Goal: Answer question/provide support: Share knowledge or assist other users

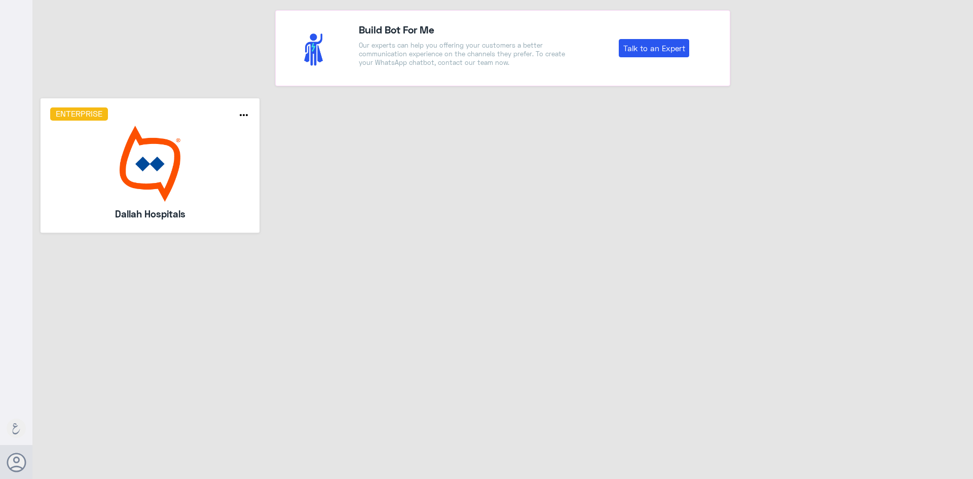
click at [123, 145] on img at bounding box center [150, 164] width 200 height 76
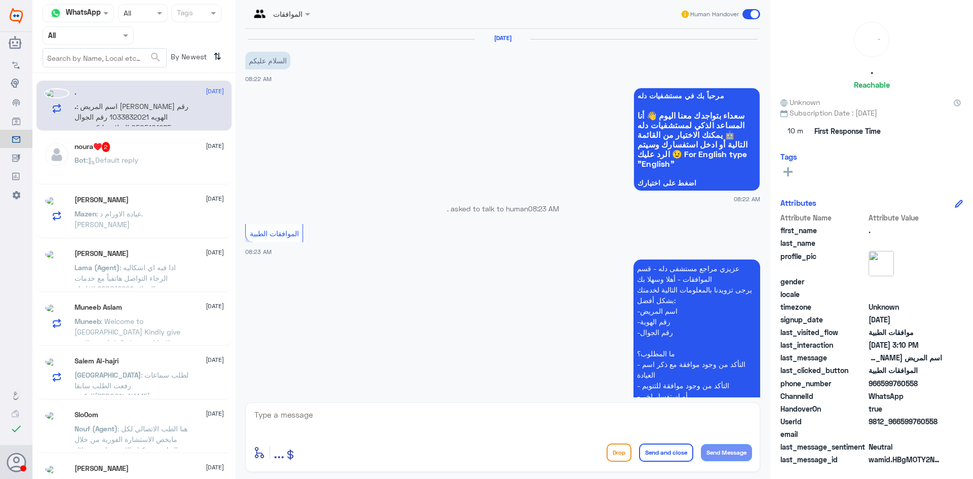
scroll to position [804, 0]
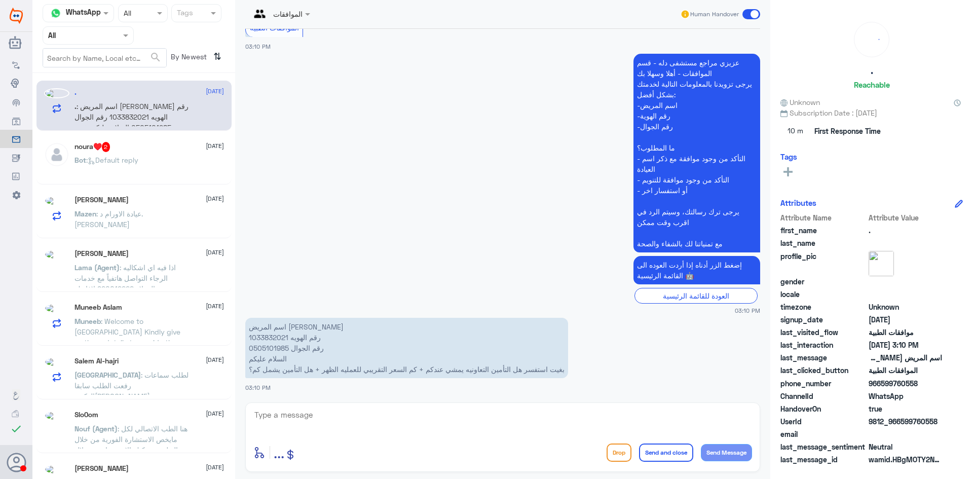
click at [70, 31] on input "text" at bounding box center [76, 35] width 56 height 12
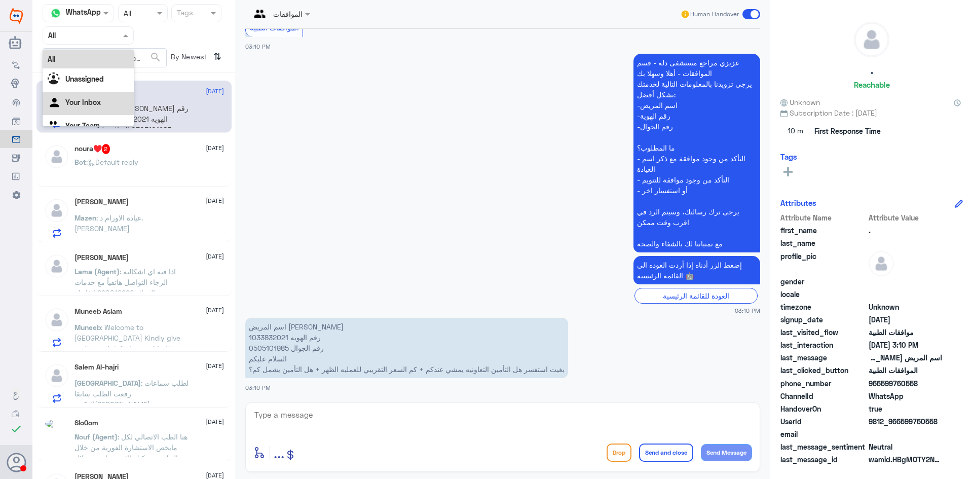
click at [64, 97] on div "Your Inbox" at bounding box center [88, 103] width 91 height 23
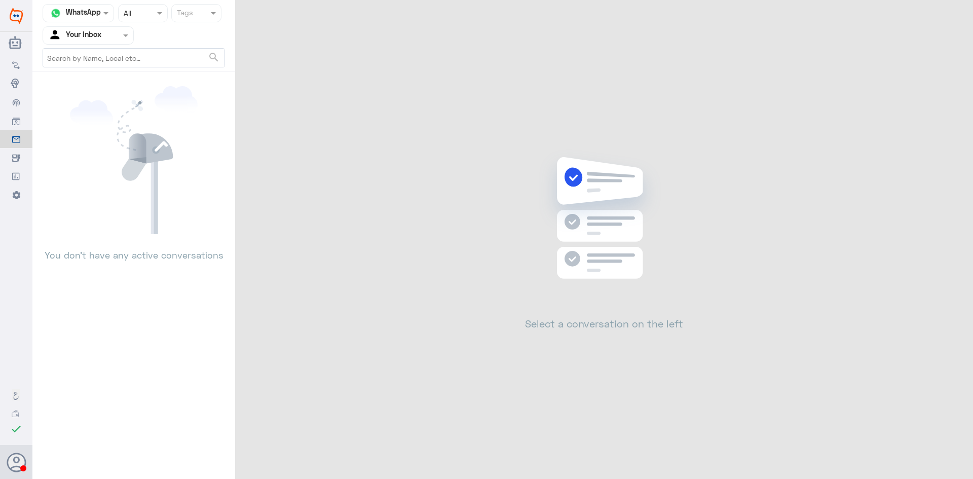
click at [72, 36] on input "text" at bounding box center [76, 35] width 56 height 12
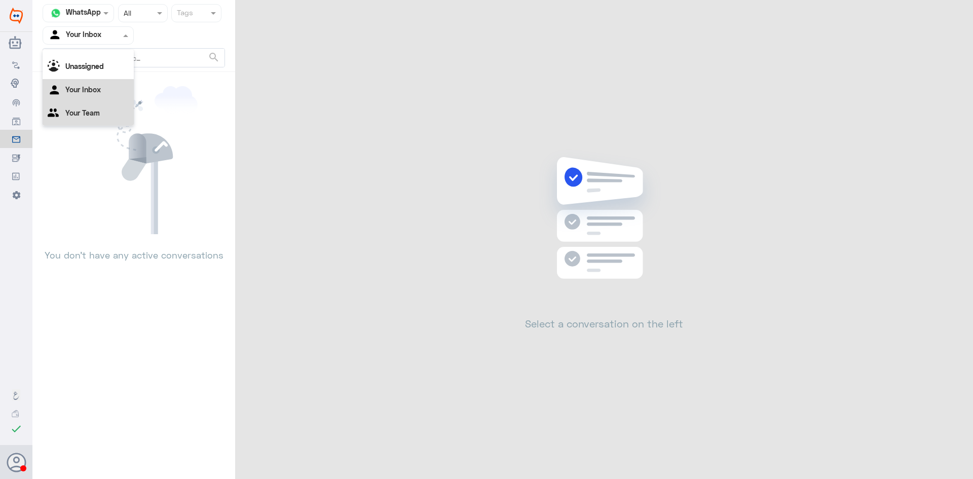
click at [78, 107] on div "Your Team" at bounding box center [88, 113] width 91 height 23
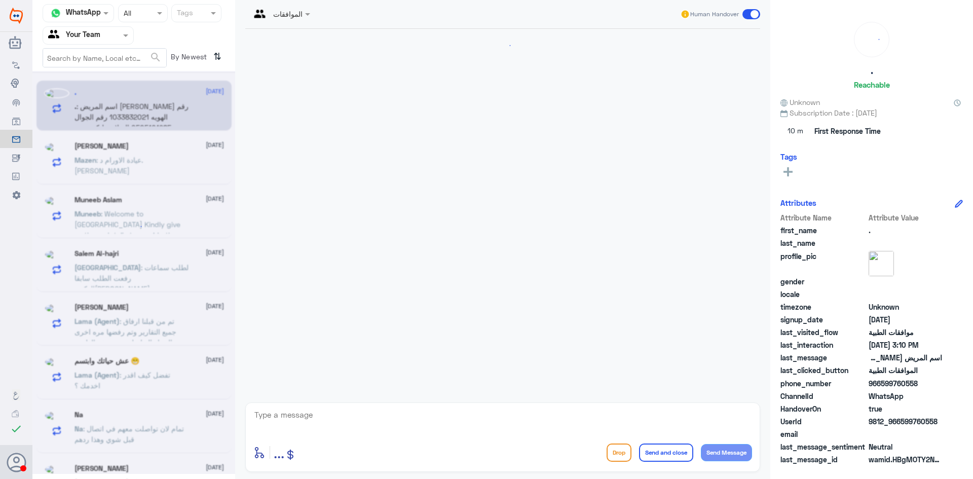
scroll to position [804, 0]
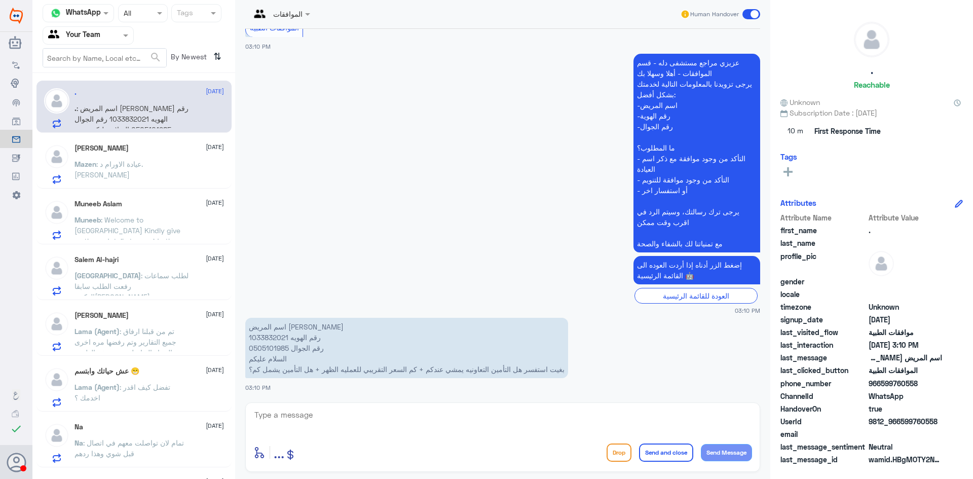
click at [272, 340] on p "اسم المريض [PERSON_NAME] رقم الهويه 1033832021 رقم الجوال 0505101985 السلام علي…" at bounding box center [406, 348] width 323 height 60
copy p "1033832021"
click at [453, 415] on textarea at bounding box center [502, 420] width 498 height 25
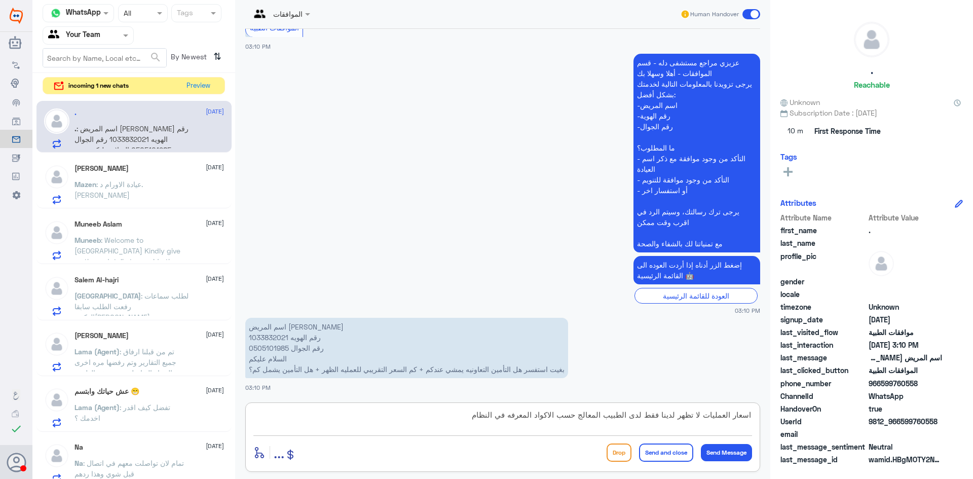
type textarea "اسعار العمليات لا تظهر لدينا فقط لدى الطبيب المعالج حسب الاكواد المعرفه في النظ…"
click at [272, 337] on p "اسم المريض [PERSON_NAME] رقم الهويه 1033832021 رقم الجوال 0505101985 السلام علي…" at bounding box center [406, 348] width 323 height 60
click at [270, 336] on p "اسم المريض [PERSON_NAME] رقم الهويه 1033832021 رقم الجوال 0505101985 السلام علي…" at bounding box center [406, 348] width 323 height 60
copy p "1033832021"
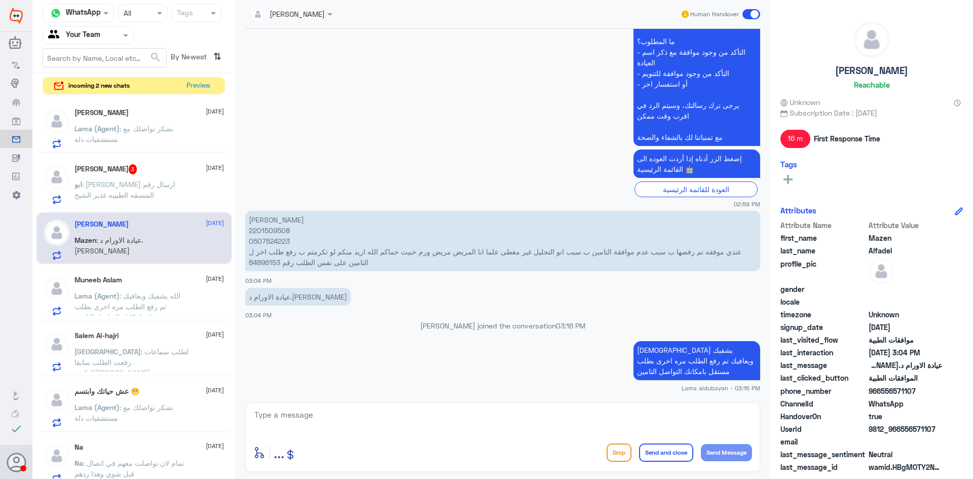
scroll to position [312, 0]
click at [127, 291] on p "Lama (Agent) : [PERSON_NAME]ك ويعافيك تم رفع الطلب مره اخرى بطلب مستقل بامكانك …" at bounding box center [131, 302] width 114 height 25
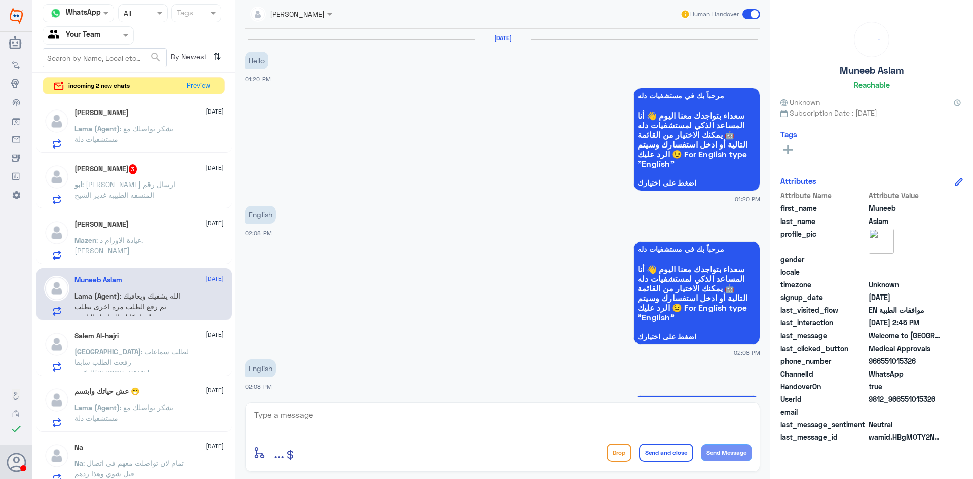
scroll to position [906, 0]
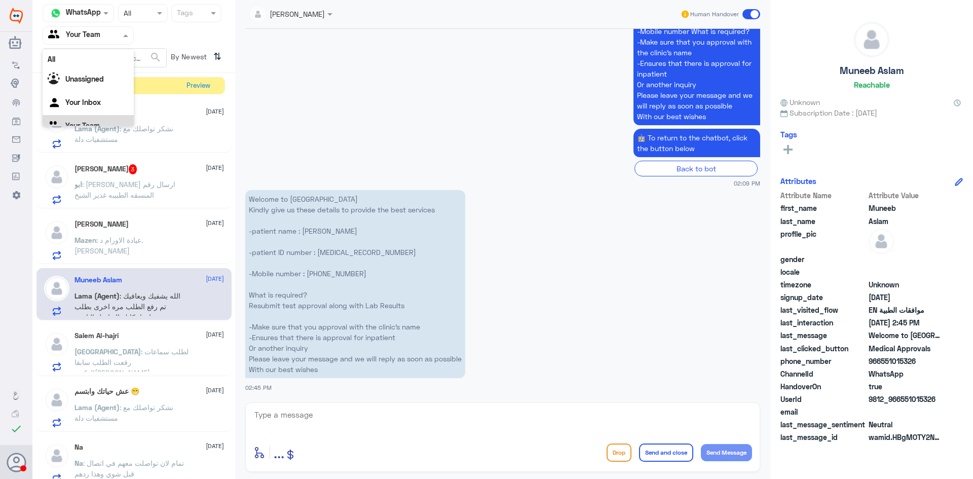
click at [73, 33] on input "text" at bounding box center [76, 35] width 56 height 12
click at [80, 81] on div "Your Inbox" at bounding box center [88, 90] width 91 height 23
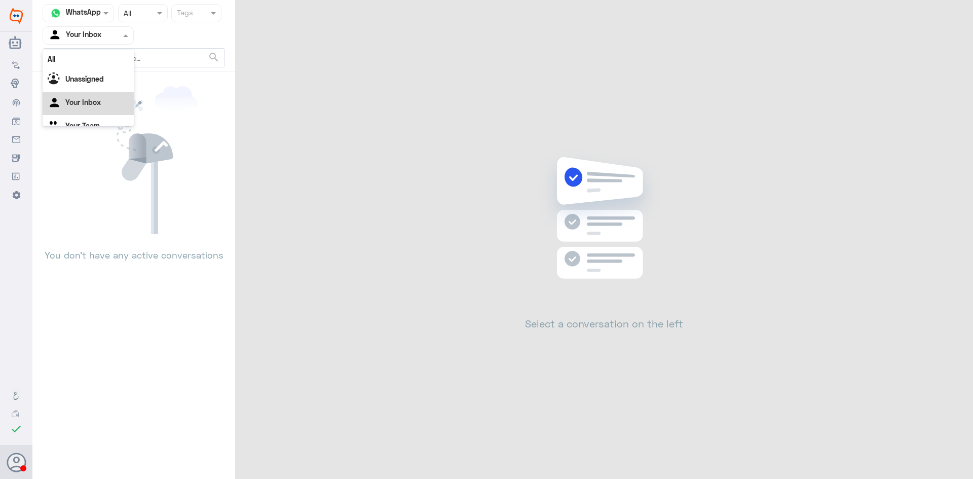
click at [98, 36] on input "text" at bounding box center [76, 35] width 56 height 12
click at [82, 104] on div "Your Team" at bounding box center [88, 113] width 91 height 23
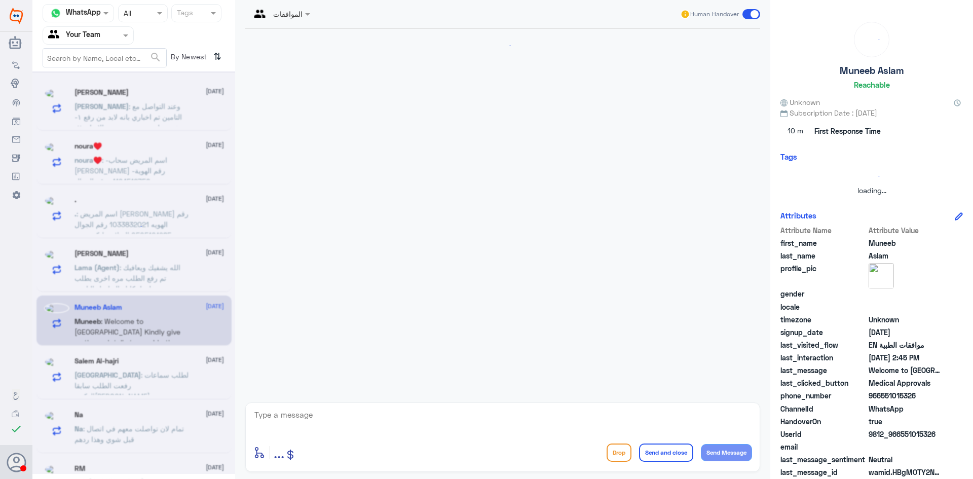
scroll to position [275, 0]
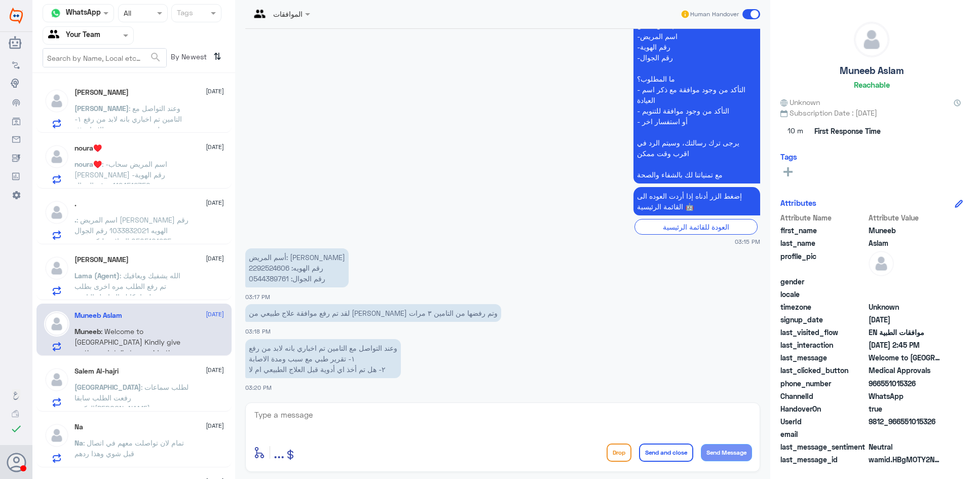
click at [279, 271] on p "أسم المريض: [PERSON_NAME] رقم الهويه: 2292524606 رقم الجوال: 0544389761" at bounding box center [296, 267] width 103 height 39
copy p "2292524606"
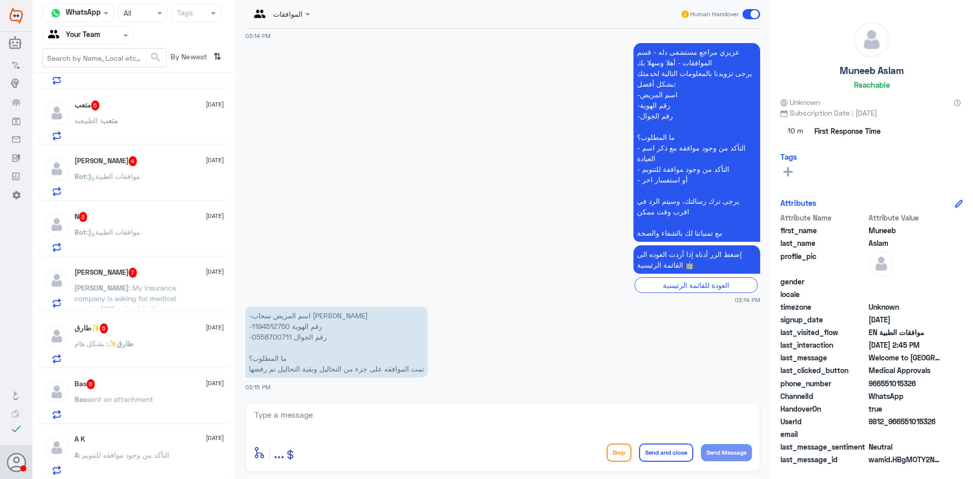
scroll to position [810, 0]
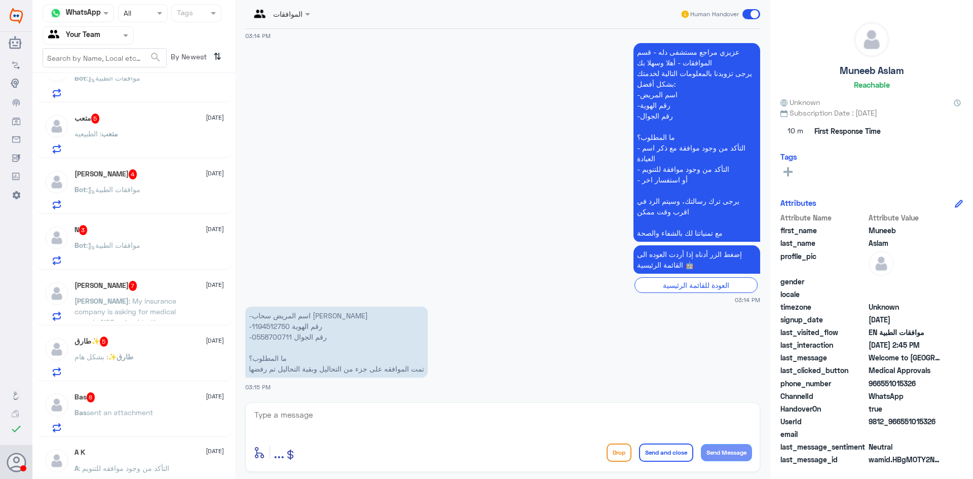
click at [161, 241] on div "N 3 [DATE] Bot : موافقات الطبية" at bounding box center [148, 245] width 149 height 40
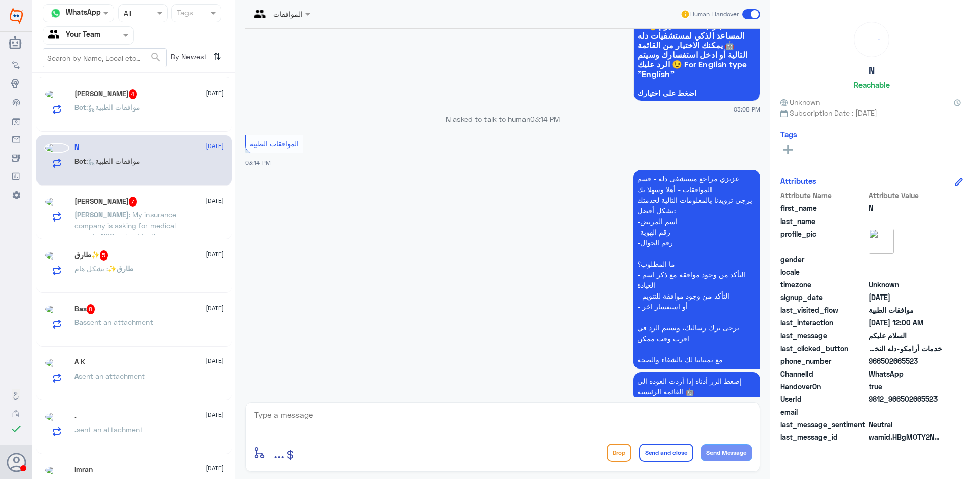
scroll to position [696, 0]
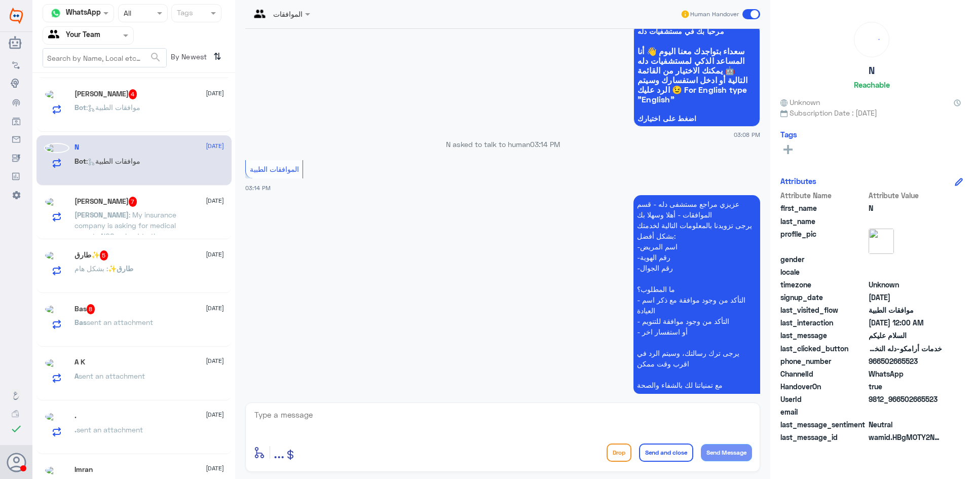
click at [142, 127] on div "[PERSON_NAME] 4 [DATE] Bot : موافقات الطبية" at bounding box center [148, 108] width 149 height 38
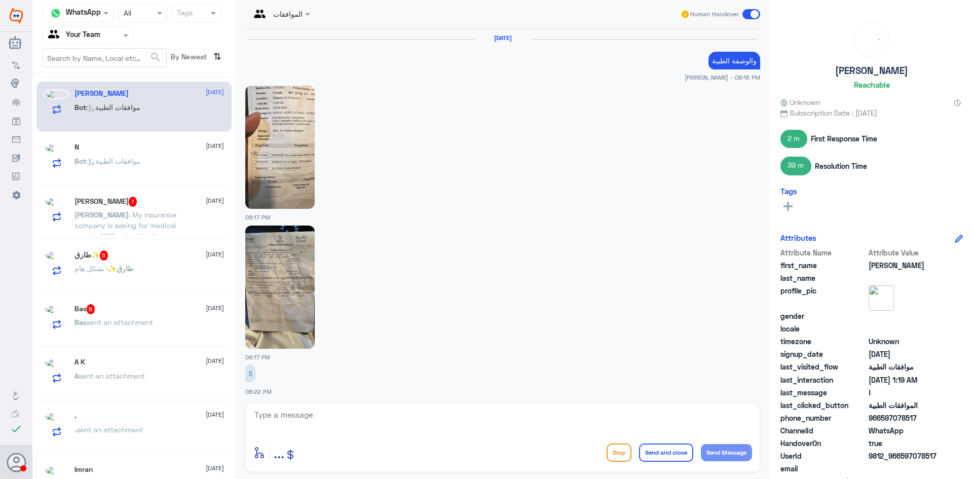
scroll to position [1030, 0]
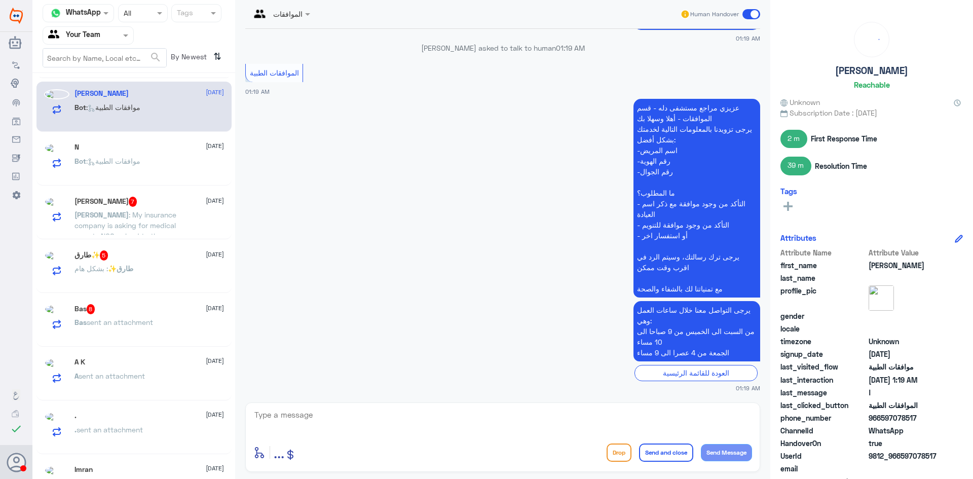
click at [140, 165] on span ": موافقات الطبية" at bounding box center [113, 161] width 54 height 9
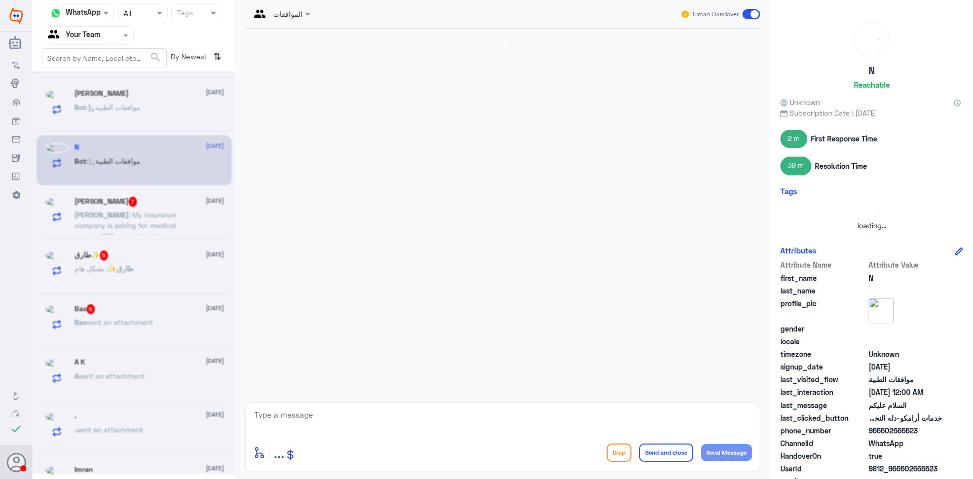
scroll to position [270, 0]
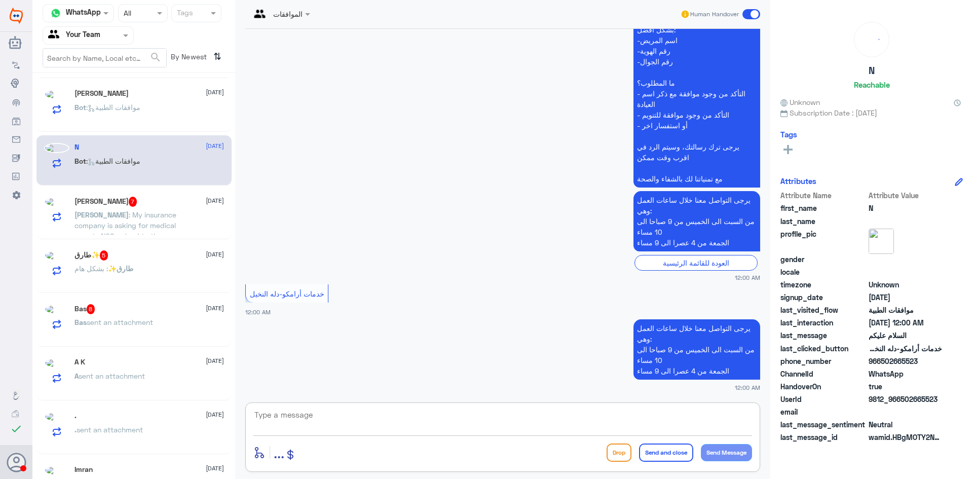
click at [487, 417] on textarea at bounding box center [502, 420] width 498 height 25
type textarea "l"
type textarea "مرحبا كيف اقدر اساعدك"
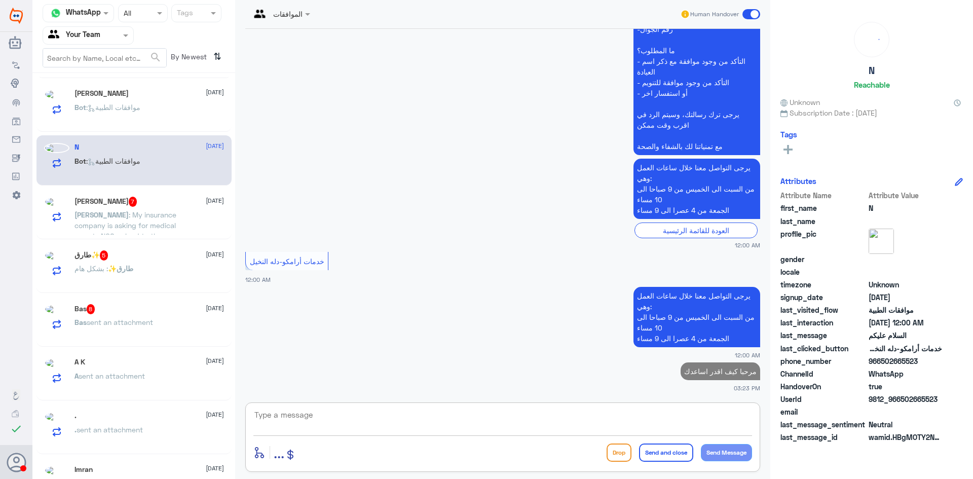
click at [133, 127] on p "Bot : موافقات الطبية" at bounding box center [107, 114] width 66 height 25
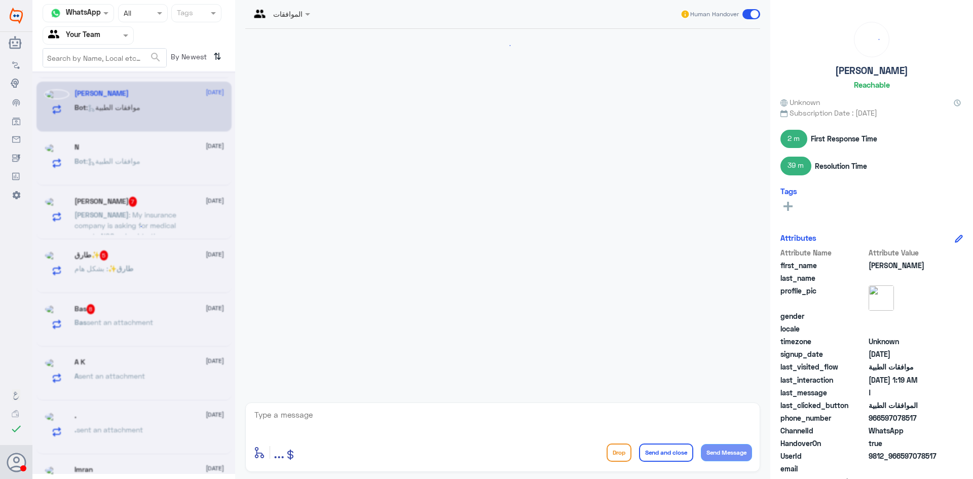
scroll to position [1030, 0]
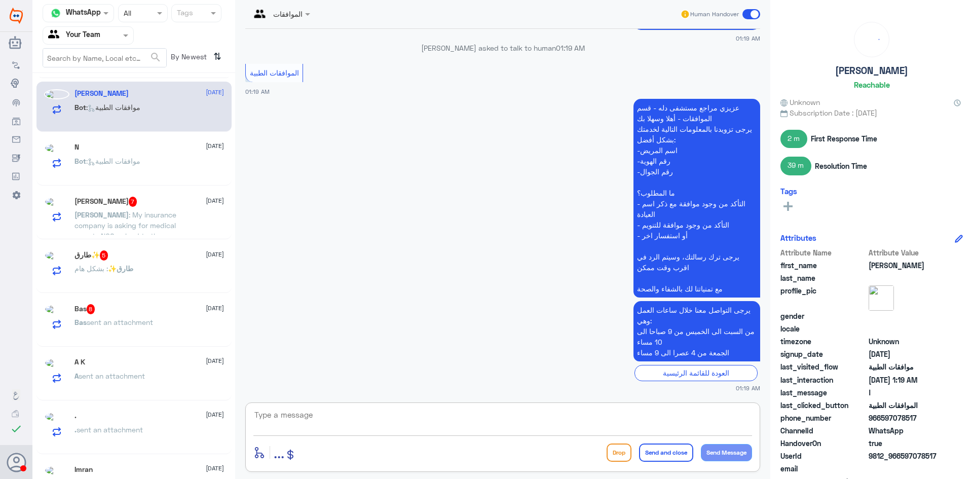
click at [365, 414] on textarea at bounding box center [502, 420] width 498 height 25
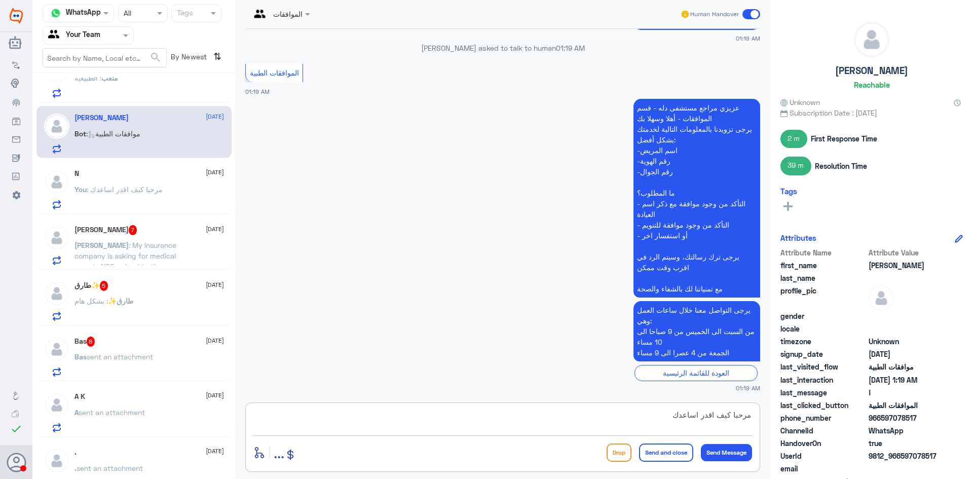
type textarea "مرحبا كيف اقدر اساعدك"
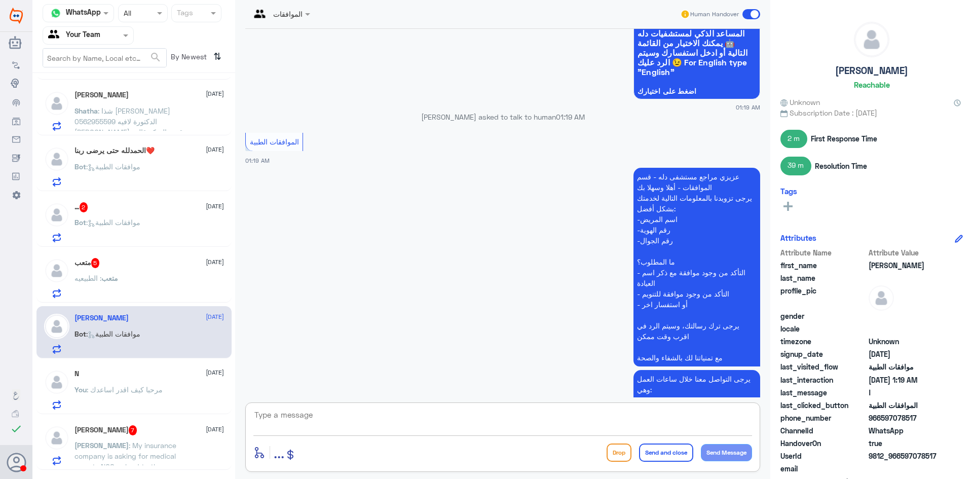
scroll to position [608, 0]
click at [131, 280] on div "متعب : الطبيعيه" at bounding box center [148, 289] width 149 height 23
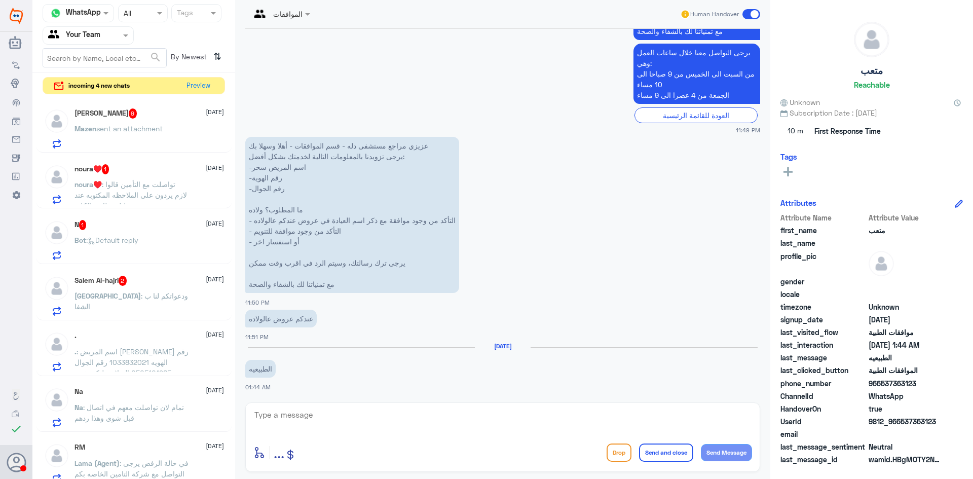
click at [151, 300] on p "Salem : ودعواتكم لنا ب الشفا" at bounding box center [131, 302] width 114 height 25
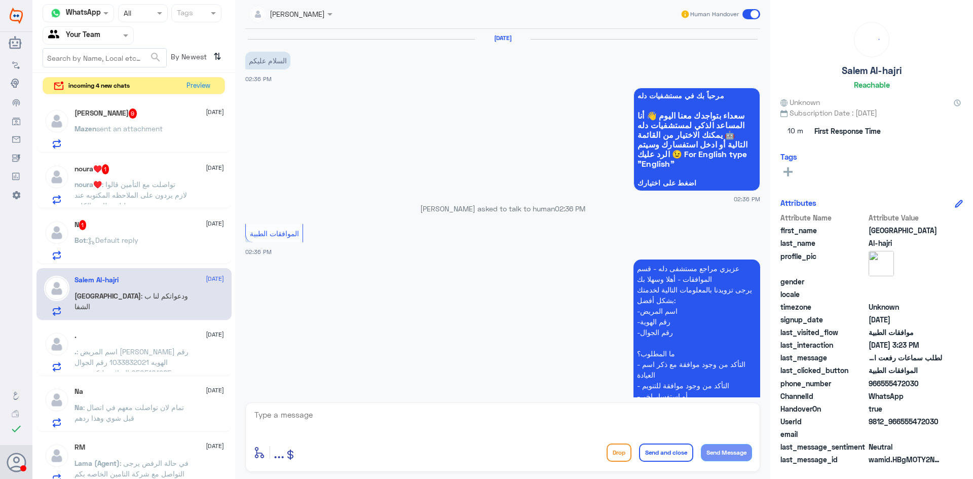
scroll to position [278, 0]
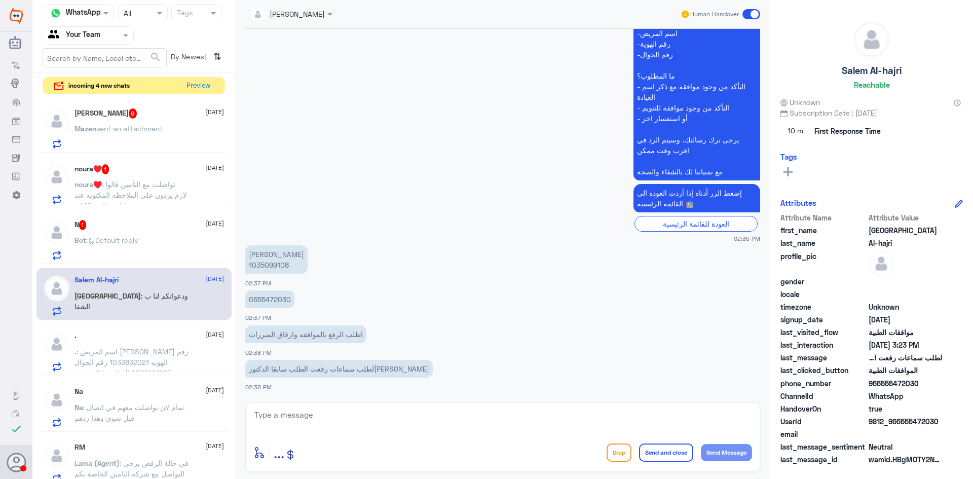
click at [265, 266] on p "[PERSON_NAME] 1035099108" at bounding box center [276, 259] width 62 height 28
copy p "1035099108"
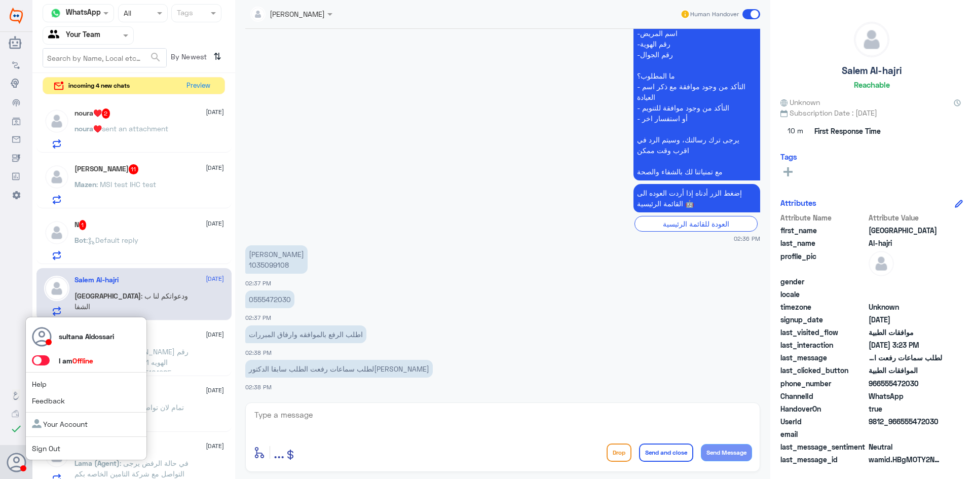
click at [43, 450] on link "Sign Out" at bounding box center [46, 448] width 28 height 9
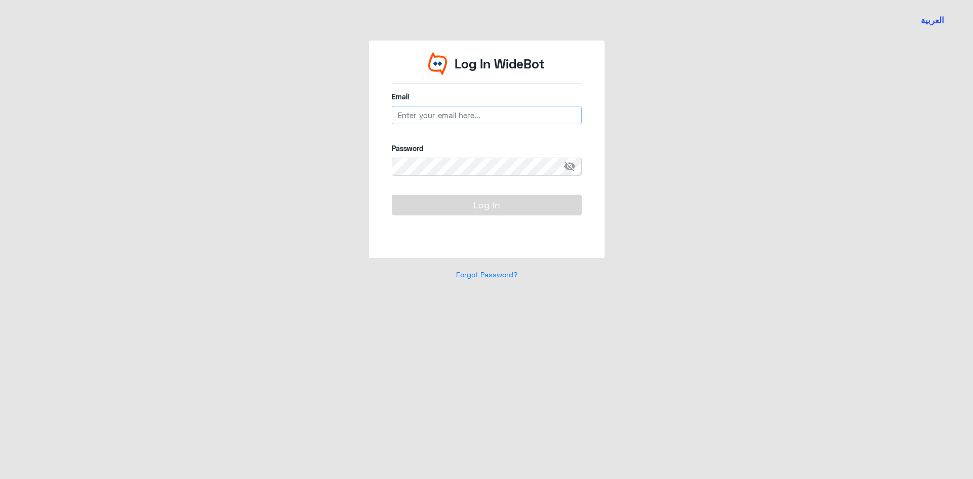
type input "[EMAIL_ADDRESS][DOMAIN_NAME]"
